Goal: Task Accomplishment & Management: Use online tool/utility

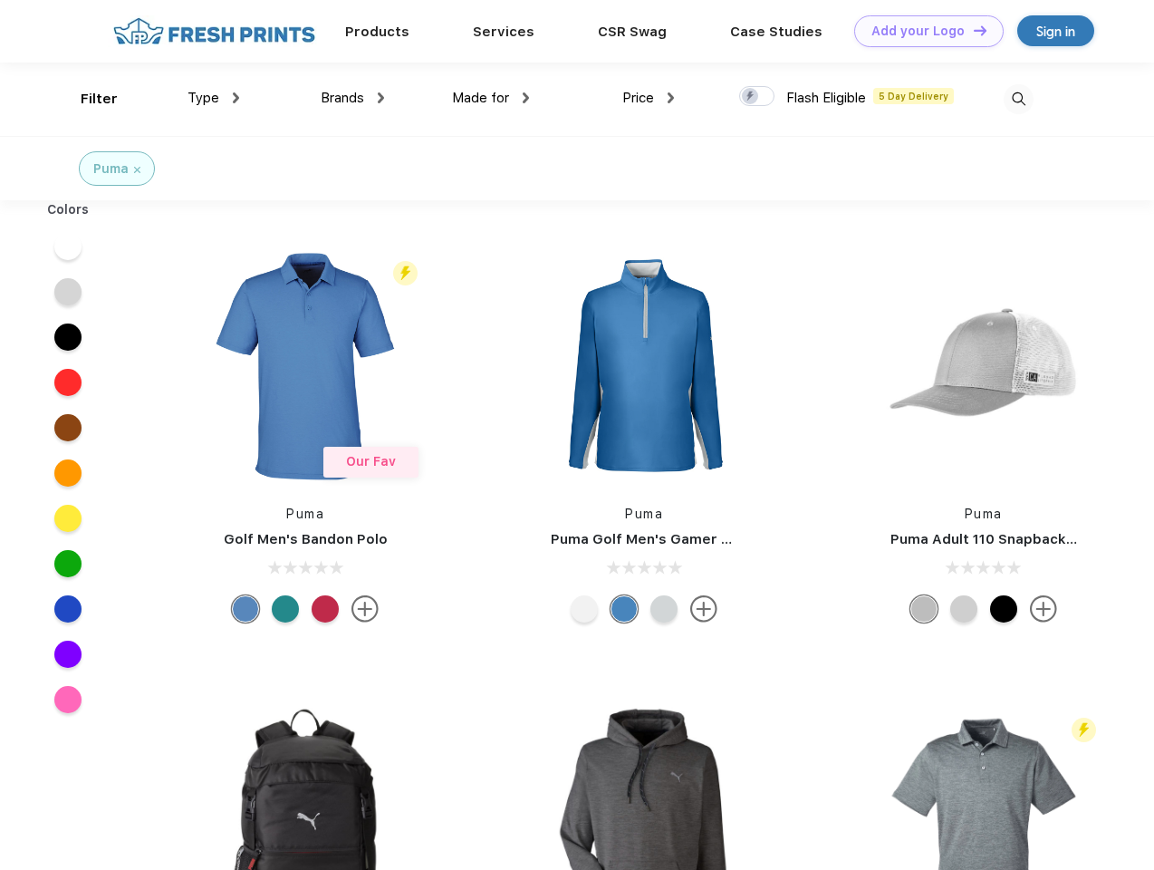
click at [922, 31] on link "Add your Logo Design Tool" at bounding box center [928, 31] width 149 height 32
click at [0, 0] on div "Design Tool" at bounding box center [0, 0] width 0 height 0
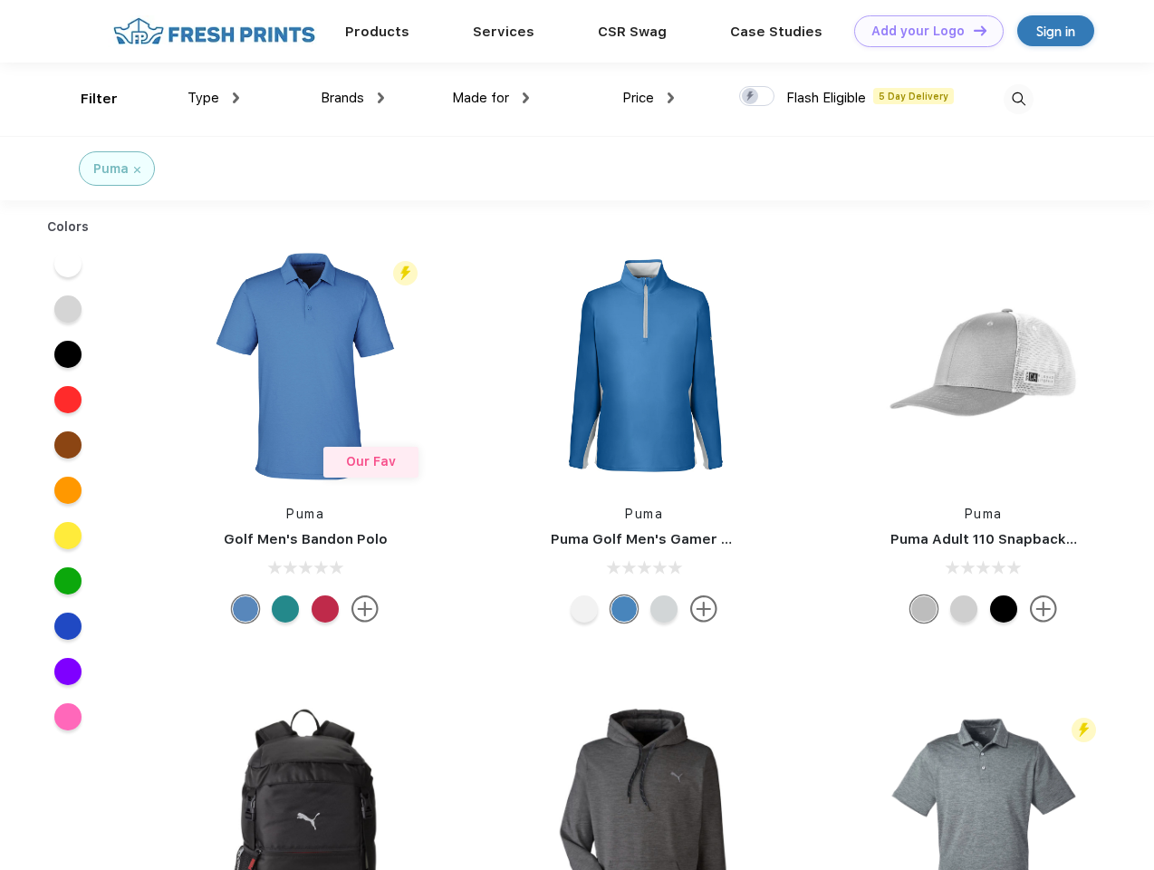
click at [972, 30] on link "Add your Logo Design Tool" at bounding box center [928, 31] width 149 height 32
click at [87, 99] on div "Filter" at bounding box center [99, 99] width 37 height 21
click at [214, 98] on span "Type" at bounding box center [203, 98] width 32 height 16
click at [352, 98] on span "Brands" at bounding box center [342, 98] width 43 height 16
click at [491, 98] on span "Made for" at bounding box center [480, 98] width 57 height 16
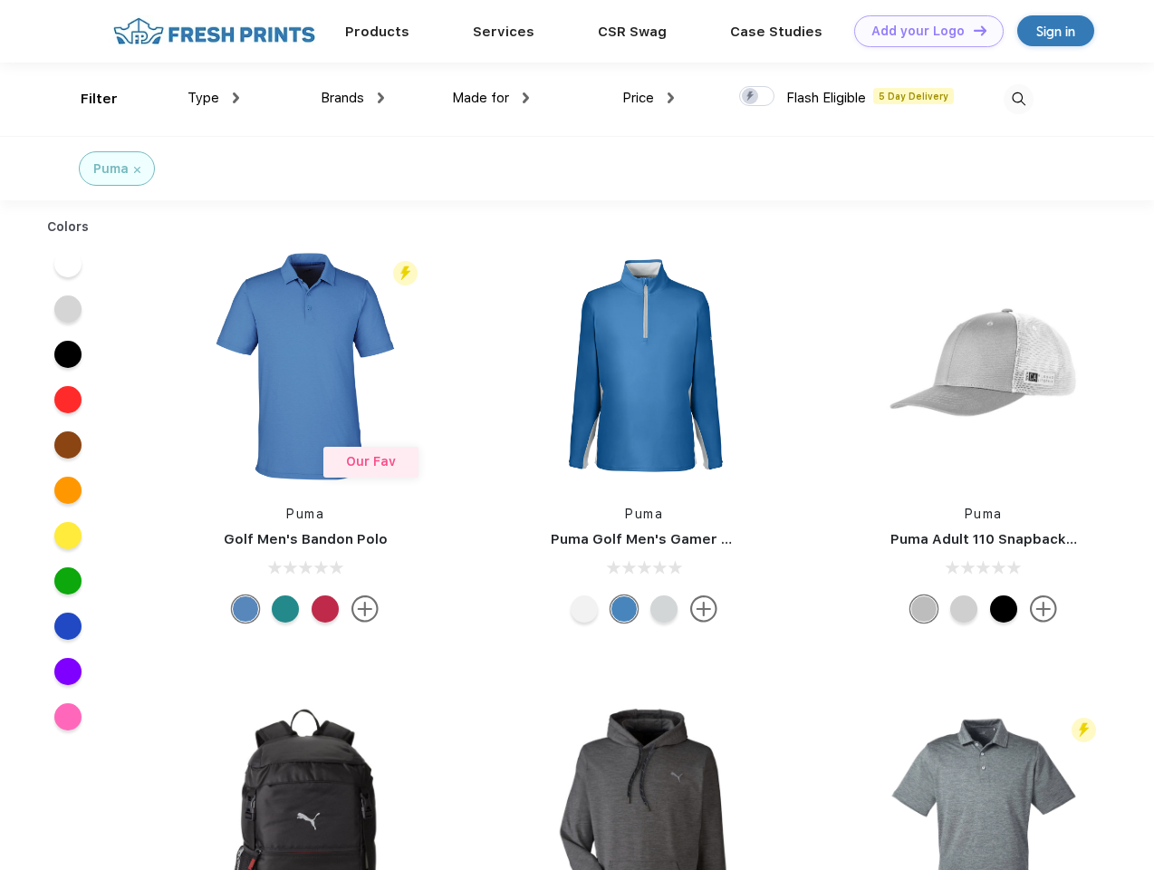
click at [649, 98] on span "Price" at bounding box center [638, 98] width 32 height 16
click at [757, 97] on div at bounding box center [756, 96] width 35 height 20
click at [751, 97] on input "checkbox" at bounding box center [745, 91] width 12 height 12
click at [1018, 99] on img at bounding box center [1019, 99] width 30 height 30
